Goal: Information Seeking & Learning: Understand process/instructions

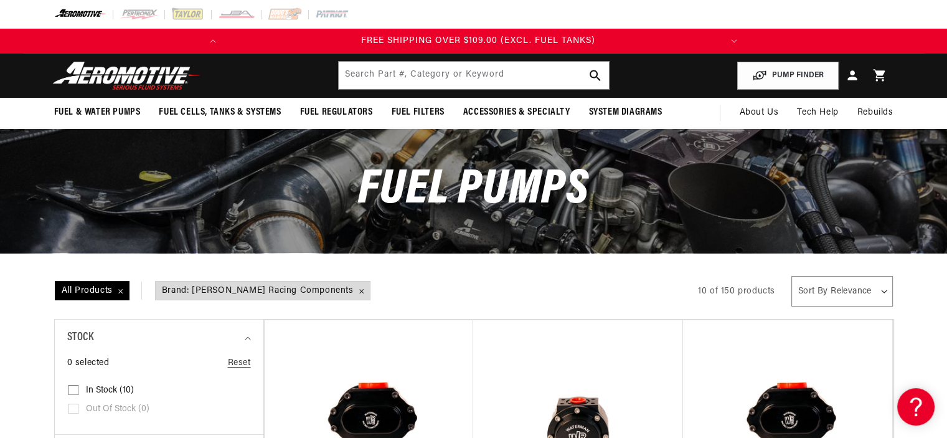
scroll to position [0, 492]
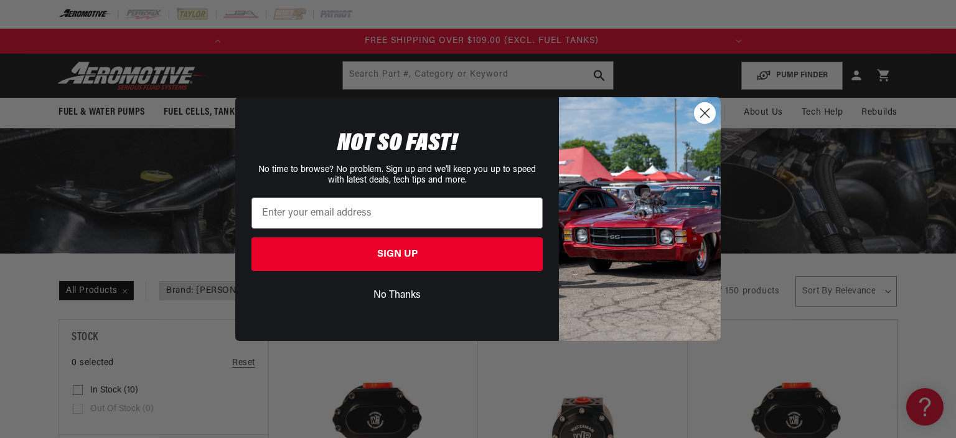
click at [702, 111] on circle "Close dialog" at bounding box center [705, 113] width 21 height 21
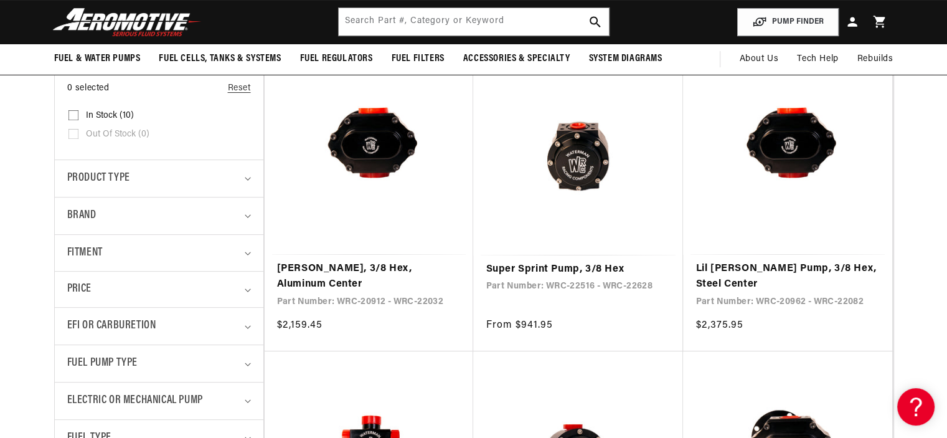
scroll to position [0, 0]
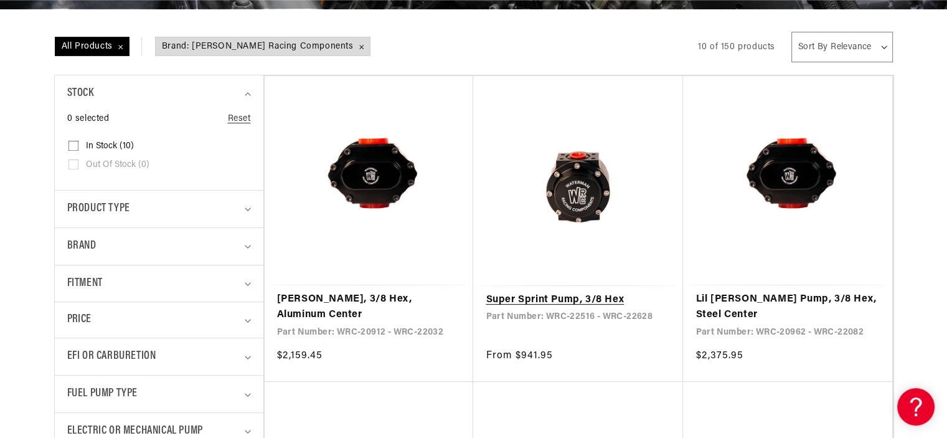
click at [509, 298] on link "Super Sprint Pump, 3/8 Hex" at bounding box center [578, 300] width 185 height 16
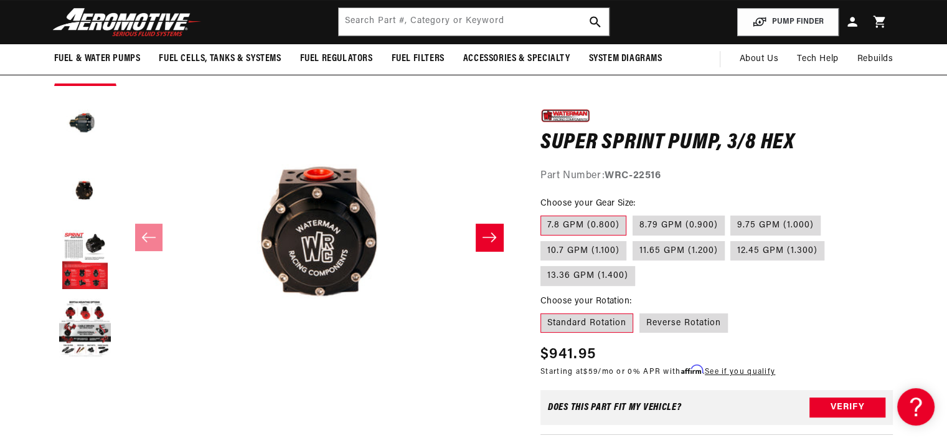
scroll to position [0, 3]
click at [481, 233] on button "Slide right" at bounding box center [489, 236] width 27 height 27
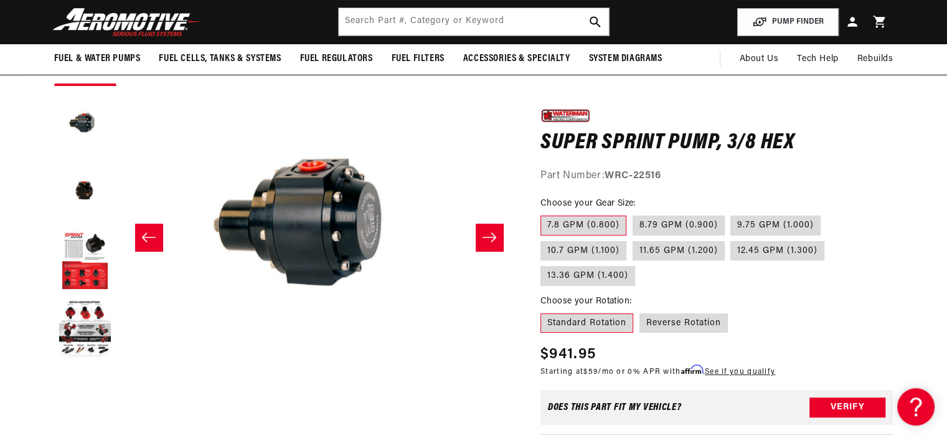
click at [481, 233] on button "Slide right" at bounding box center [489, 236] width 27 height 27
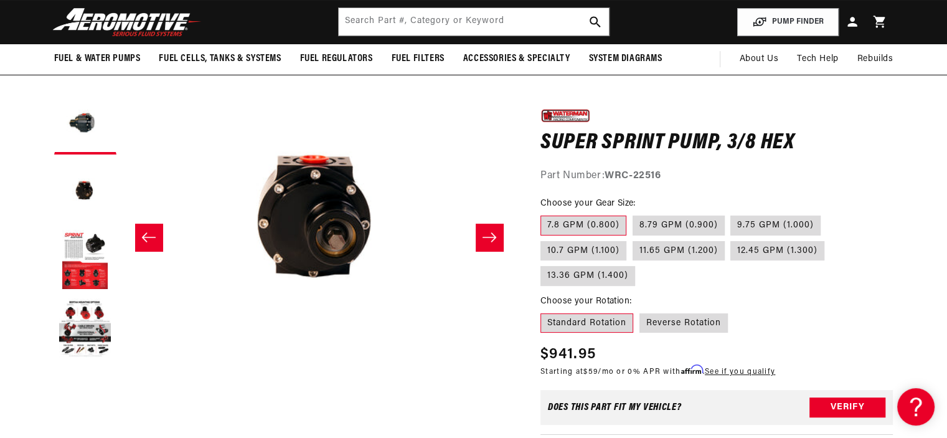
click at [481, 233] on button "Slide right" at bounding box center [489, 236] width 27 height 27
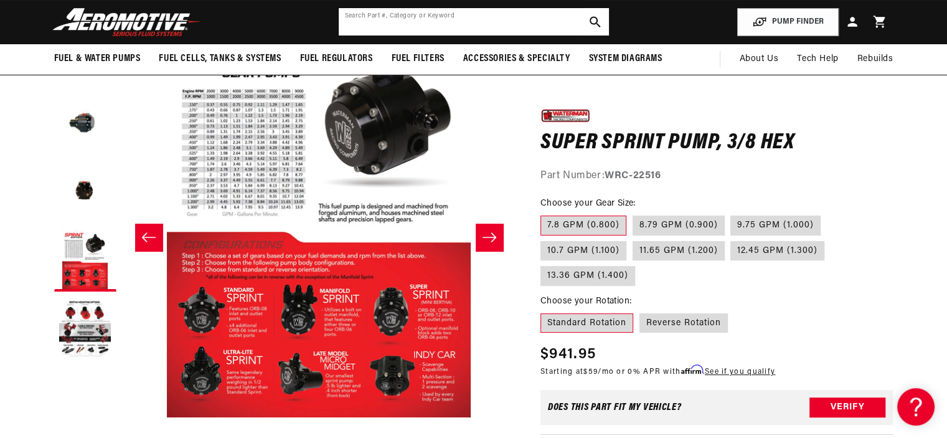
click at [508, 22] on input "text" at bounding box center [474, 21] width 270 height 27
type input "nas150"
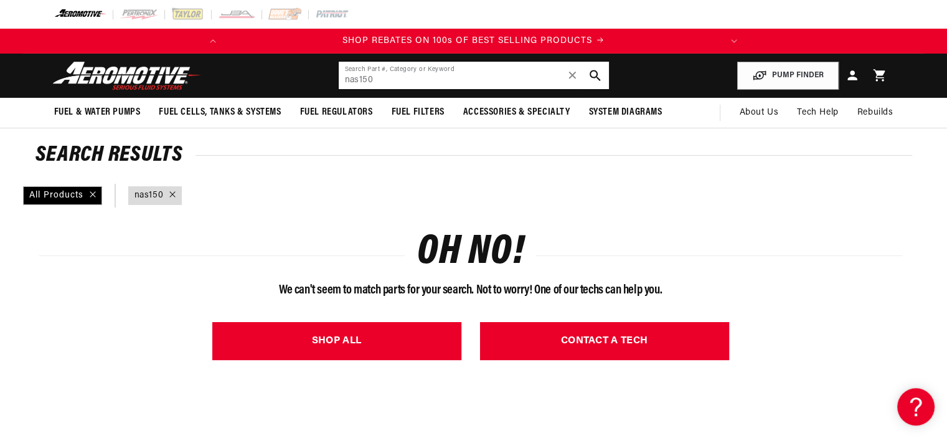
click at [398, 77] on input "nas150" at bounding box center [474, 75] width 270 height 27
type input "n"
type input "5"
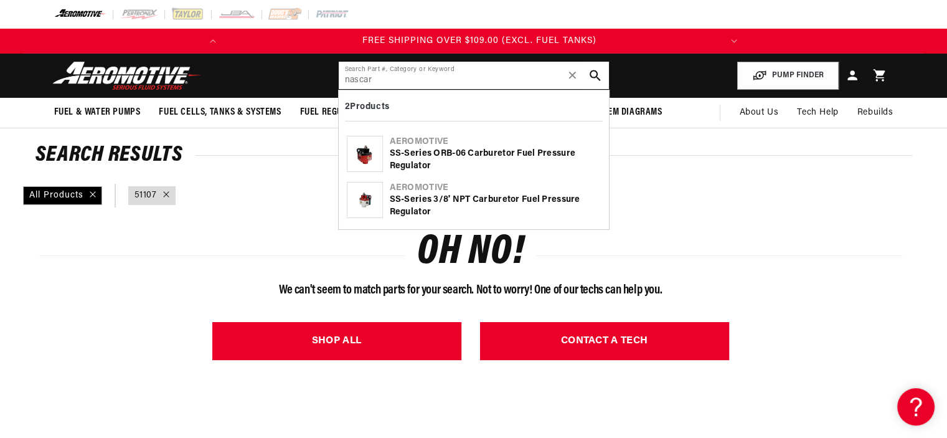
scroll to position [0, 492]
type input "nascar"
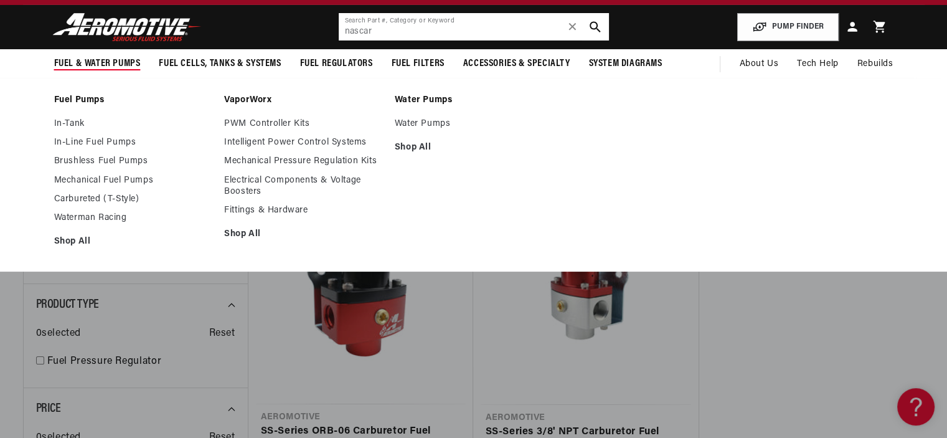
scroll to position [0, 492]
click at [96, 181] on link "Mechanical Fuel Pumps" at bounding box center [133, 180] width 158 height 11
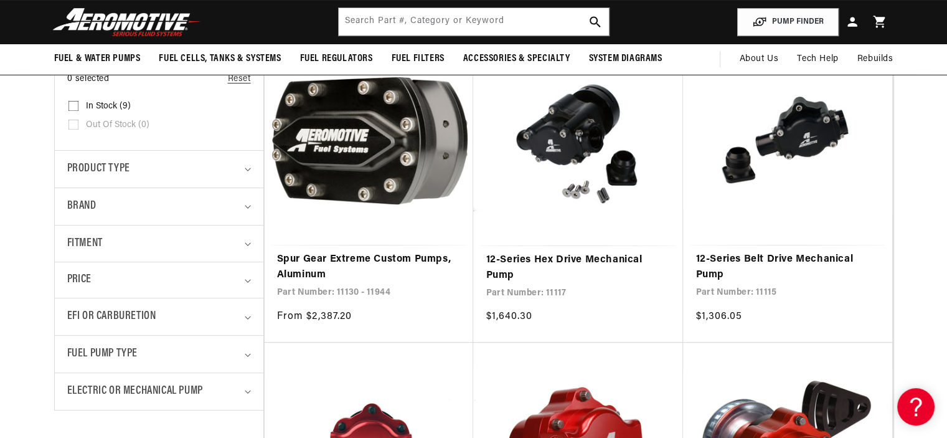
scroll to position [0, 492]
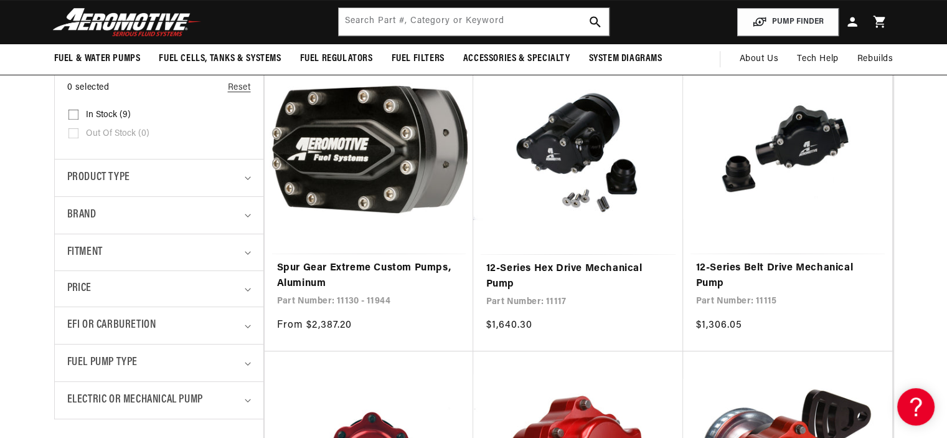
drag, startPoint x: 953, startPoint y: 39, endPoint x: 929, endPoint y: 89, distance: 55.4
click at [134, 218] on div "Brand" at bounding box center [153, 215] width 173 height 18
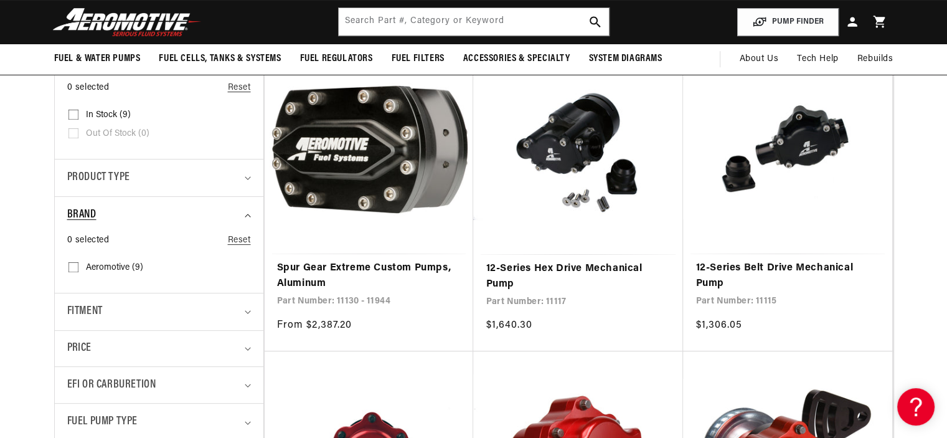
scroll to position [0, 0]
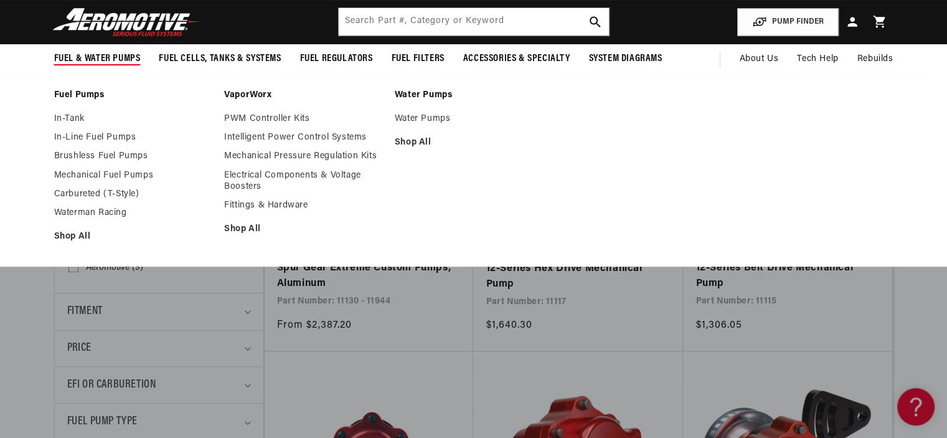
scroll to position [0, 492]
click at [92, 94] on link "Fuel Pumps" at bounding box center [133, 95] width 158 height 11
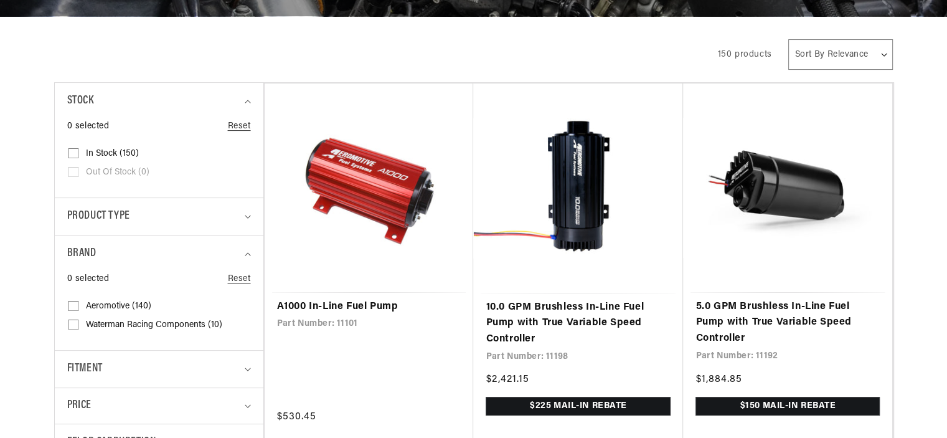
click at [74, 324] on input "Waterman Racing Components (10) Waterman Racing Components (10 products)" at bounding box center [73, 327] width 10 height 10
checkbox input "true"
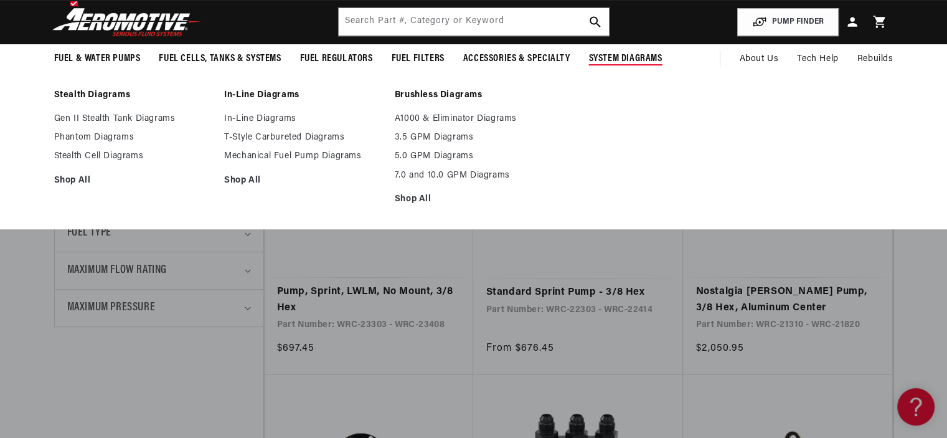
scroll to position [0, 492]
click at [302, 153] on link "Mechanical Fuel Pump Diagrams" at bounding box center [303, 156] width 158 height 11
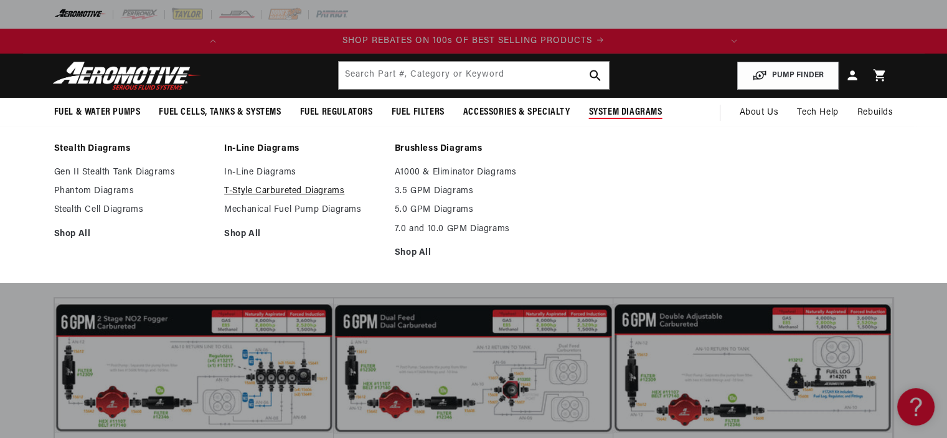
click at [289, 192] on link "T-Style Carbureted Diagrams" at bounding box center [303, 191] width 158 height 11
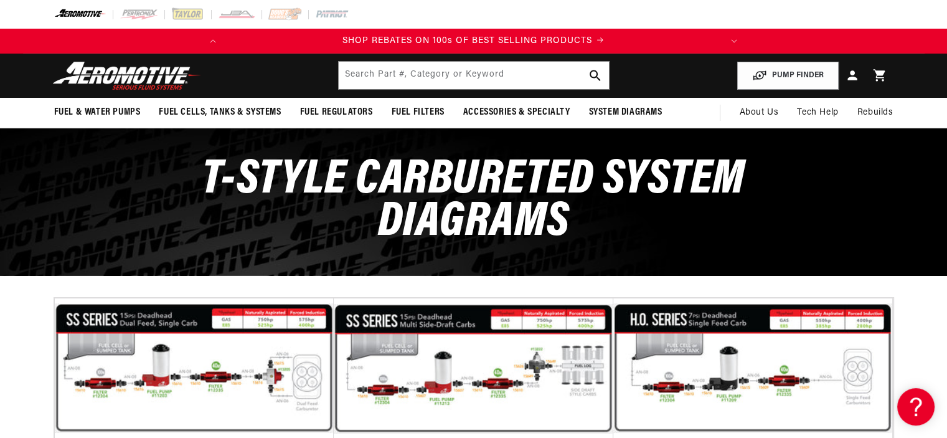
drag, startPoint x: 953, startPoint y: 59, endPoint x: 953, endPoint y: -75, distance: 134.5
click at [947, 0] on html "Skip to content Your cart Your cart is empty Loading... You may also like Subto…" at bounding box center [473, 219] width 947 height 438
